Goal: Contribute content: Add original content to the website for others to see

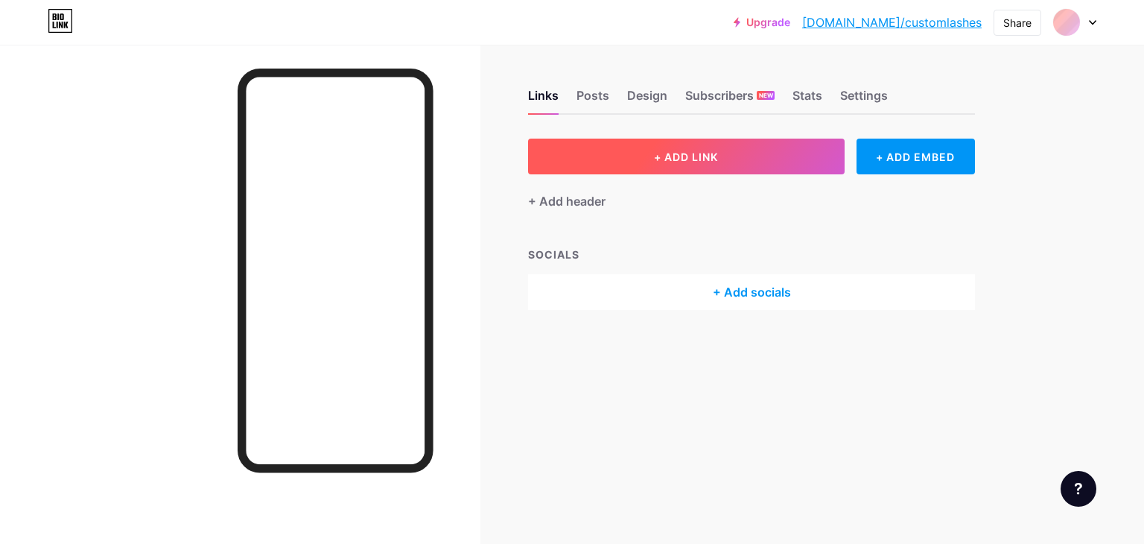
click at [667, 153] on span "+ ADD LINK" at bounding box center [686, 156] width 64 height 13
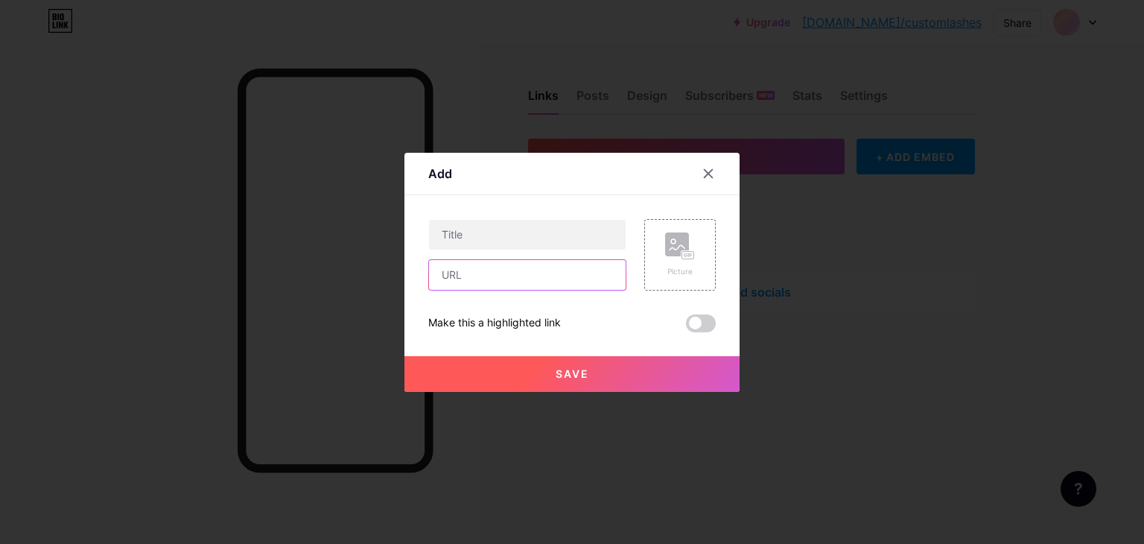
click at [457, 273] on input "text" at bounding box center [527, 275] width 197 height 30
paste input "[URL][DOMAIN_NAME]"
type input "[URL][DOMAIN_NAME]"
click at [459, 235] on input "text" at bounding box center [527, 235] width 197 height 30
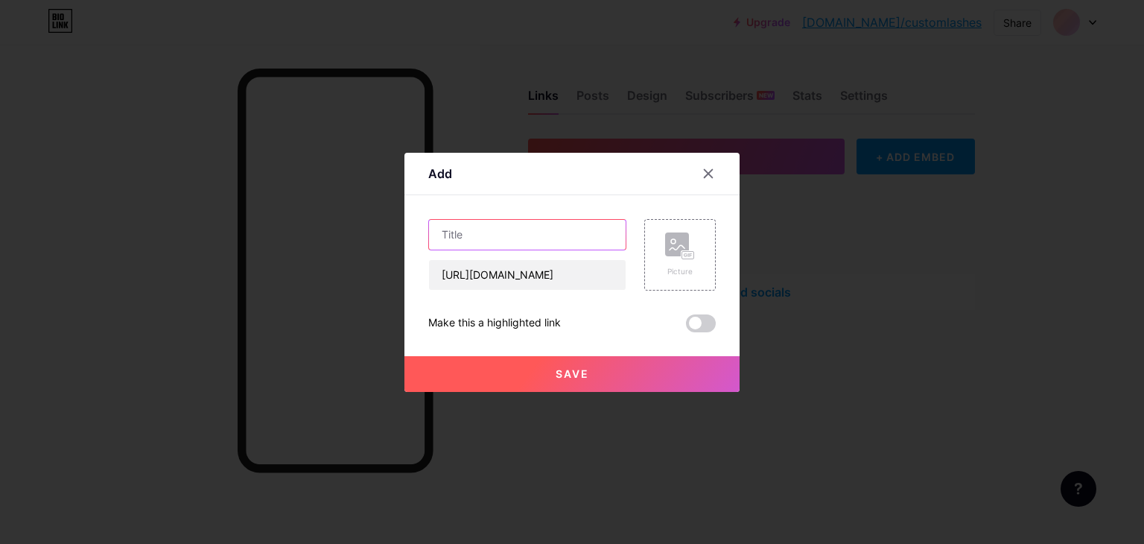
scroll to position [0, 0]
paste input "Can You Reuse Lashes? Tips for Keeping Them Clean and Safe"
type input "Can You Reuse Lashes? Tips for Keeping Them Clean and Safe"
click at [665, 254] on rect at bounding box center [677, 244] width 24 height 24
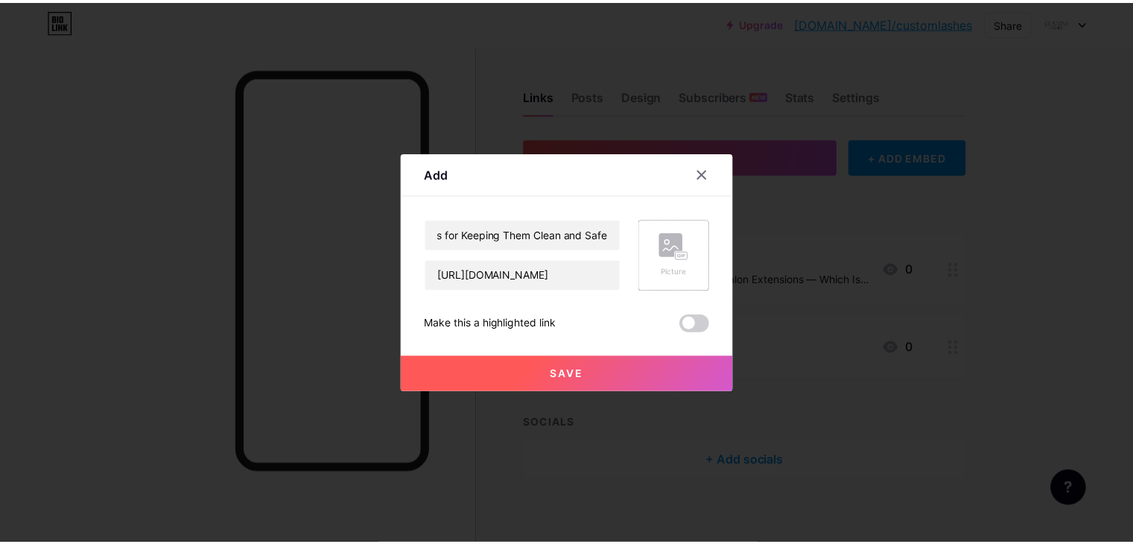
scroll to position [0, 0]
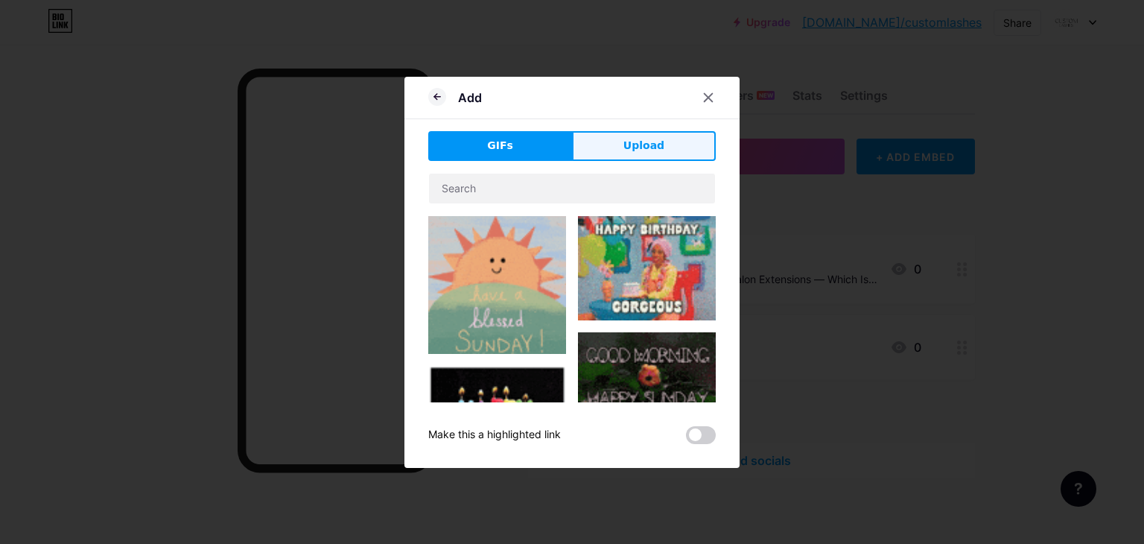
click at [643, 142] on span "Upload" at bounding box center [643, 146] width 41 height 16
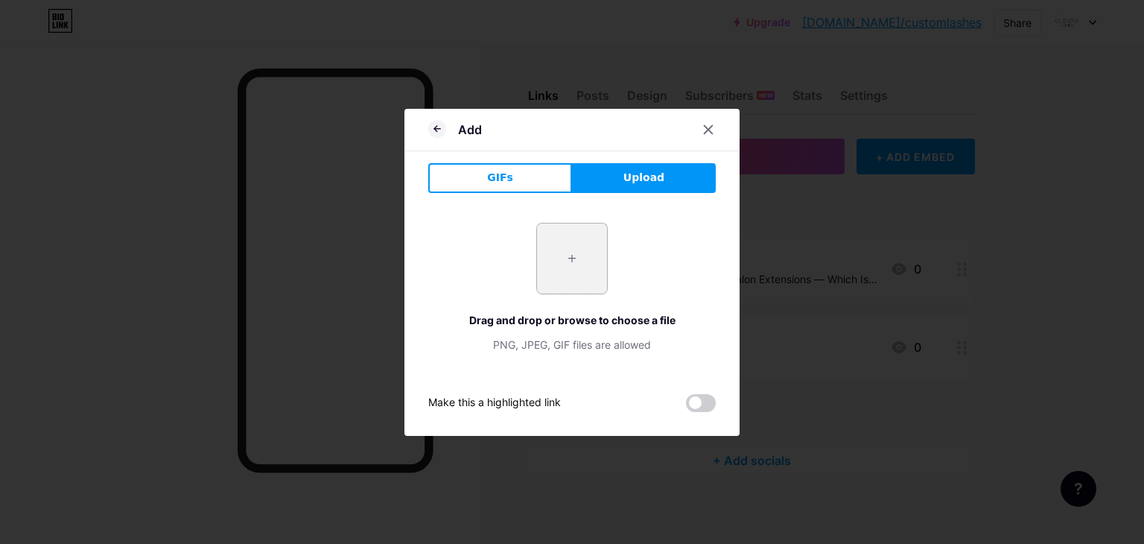
click at [567, 290] on input "file" at bounding box center [572, 258] width 70 height 70
type input "C:\fakepath\purple minimalist makeup promotion Banner (1).jpg"
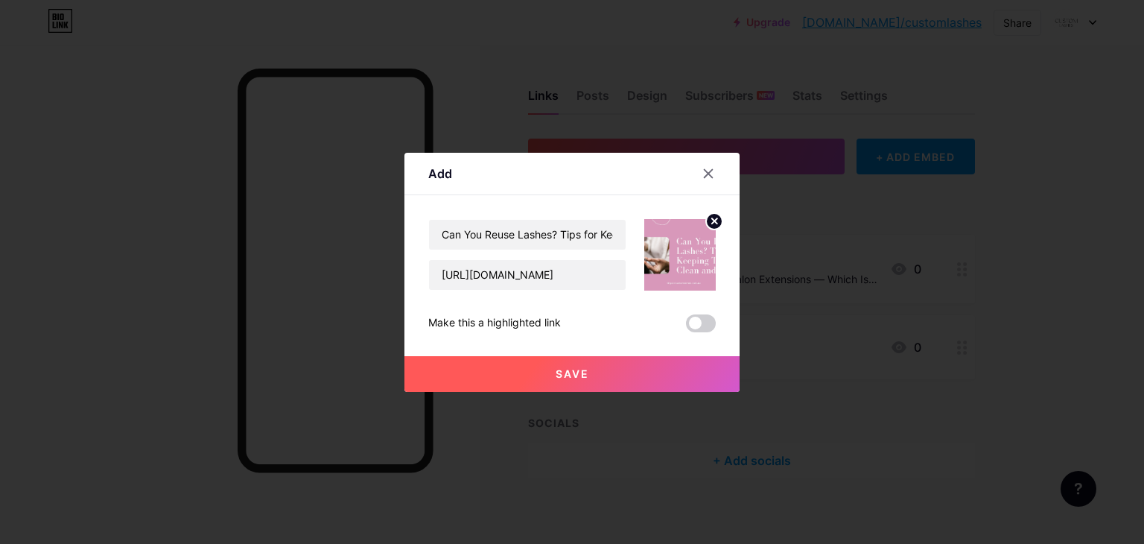
click at [636, 379] on button "Save" at bounding box center [571, 374] width 335 height 36
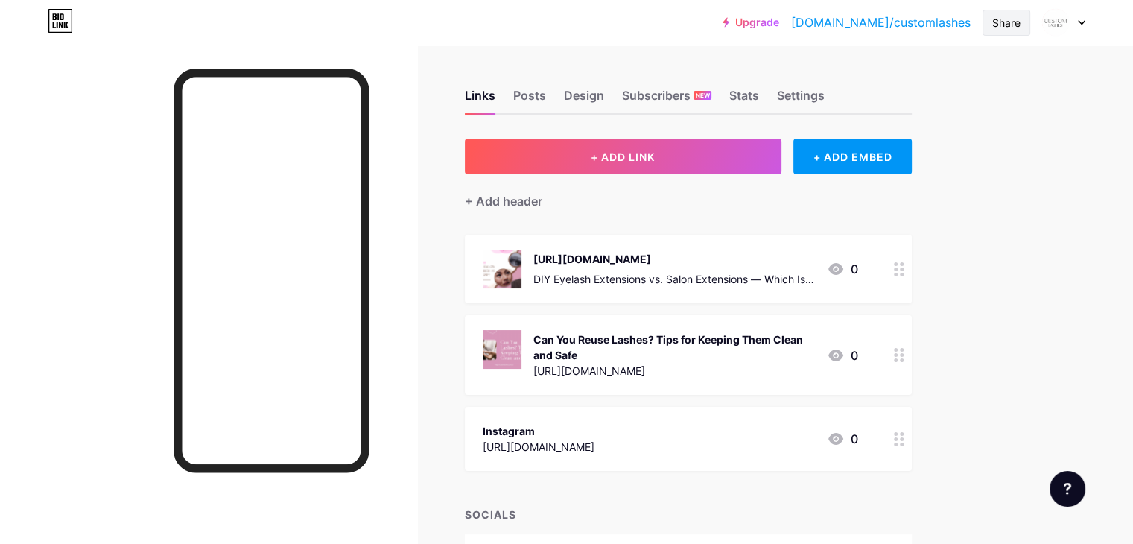
drag, startPoint x: 999, startPoint y: 19, endPoint x: 986, endPoint y: 32, distance: 17.9
click at [999, 19] on div "Share" at bounding box center [1006, 23] width 28 height 16
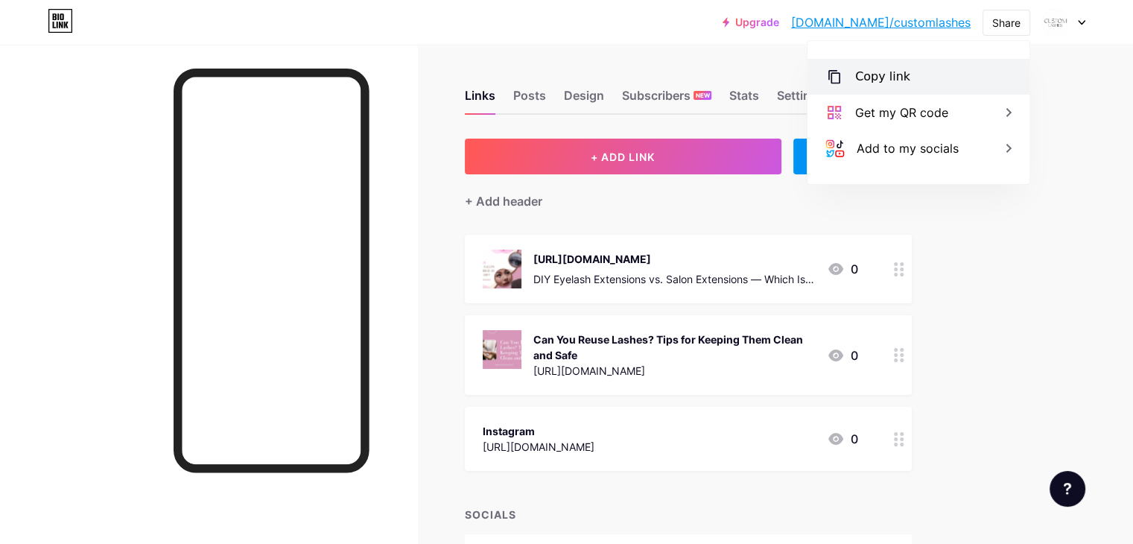
click at [897, 82] on div "Copy link" at bounding box center [882, 77] width 55 height 18
